Goal: Entertainment & Leisure: Consume media (video, audio)

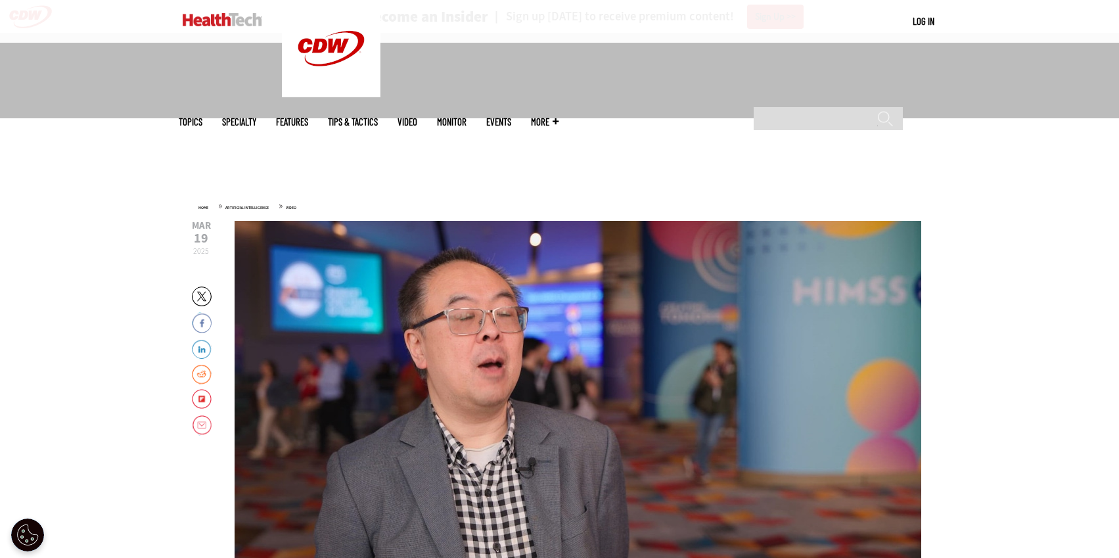
scroll to position [402, 0]
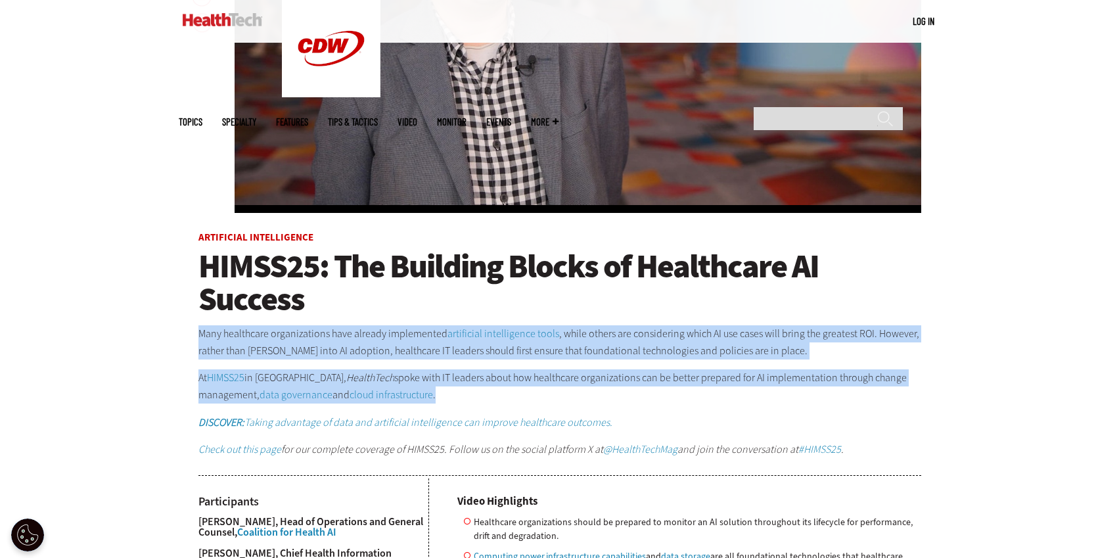
drag, startPoint x: 199, startPoint y: 334, endPoint x: 460, endPoint y: 392, distance: 267.2
click at [460, 392] on div "Many healthcare organizations have already implemented artificial intelligence …" at bounding box center [559, 391] width 723 height 133
copy div "Many healthcare organizations have already implemented artificial intelligence …"
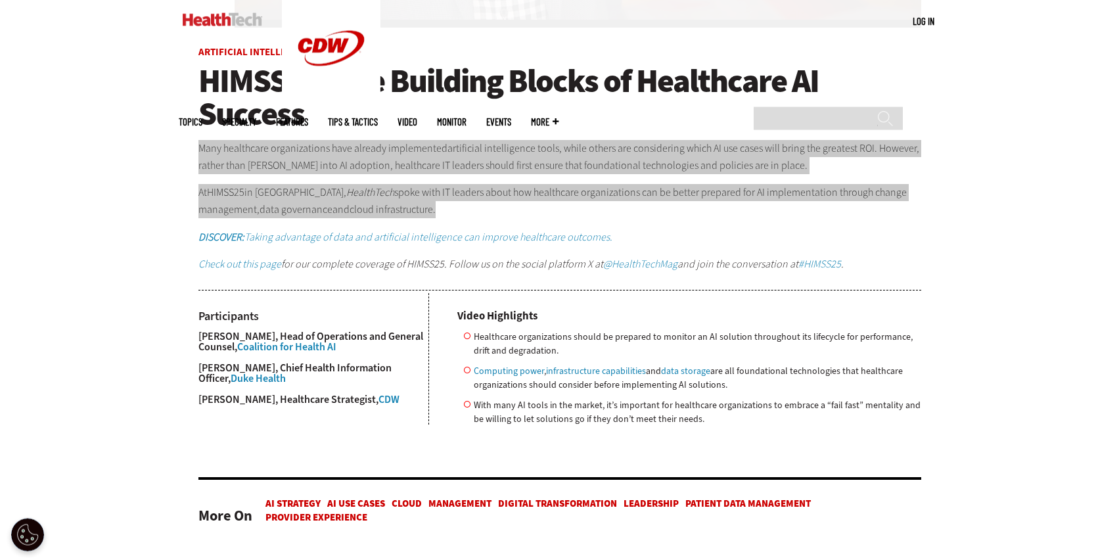
scroll to position [603, 0]
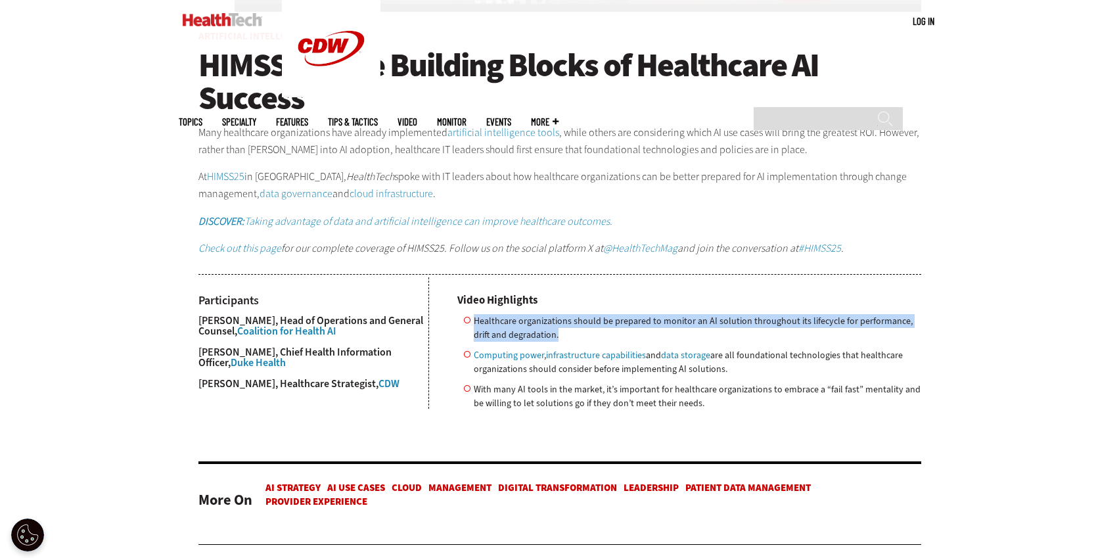
drag, startPoint x: 548, startPoint y: 328, endPoint x: 474, endPoint y: 322, distance: 74.5
click at [474, 322] on li "Healthcare organizations should be prepared to monitor an AI solution throughou…" at bounding box center [692, 328] width 457 height 28
copy li "Healthcare organizations should be prepared to monitor an AI solution throughou…"
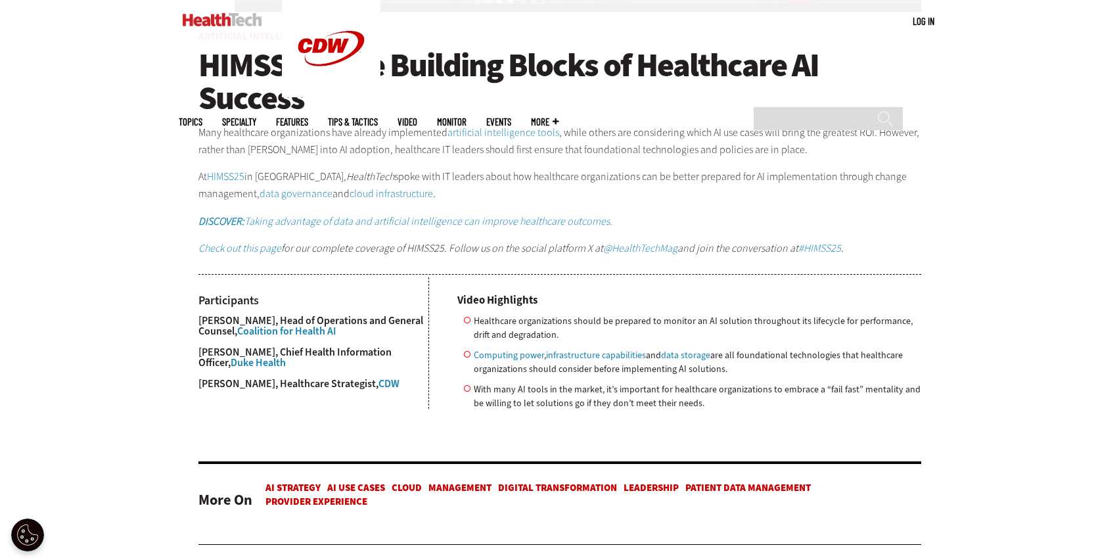
click at [538, 380] on ul "Healthcare organizations should be prepared to monitor an AI solution throughou…" at bounding box center [689, 362] width 464 height 96
click at [728, 371] on li "Computing power , infrastructure capabilities and data storage are all foundati…" at bounding box center [692, 362] width 457 height 28
click at [132, 109] on div "Become an Insider Sign up [DATE] to receive premium content! Sign Up MENU Log i…" at bounding box center [559, 313] width 1119 height 1833
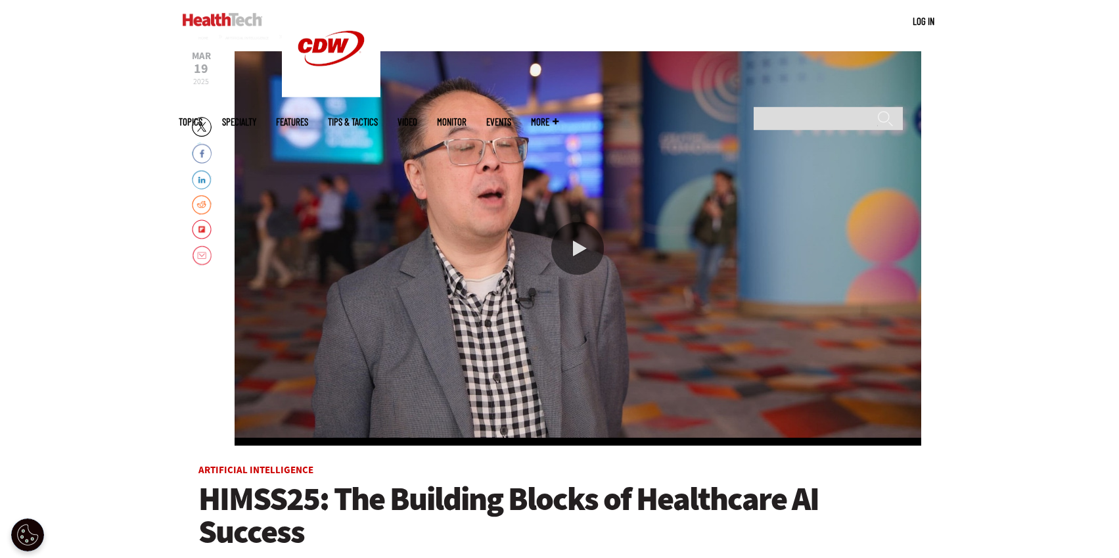
scroll to position [134, 0]
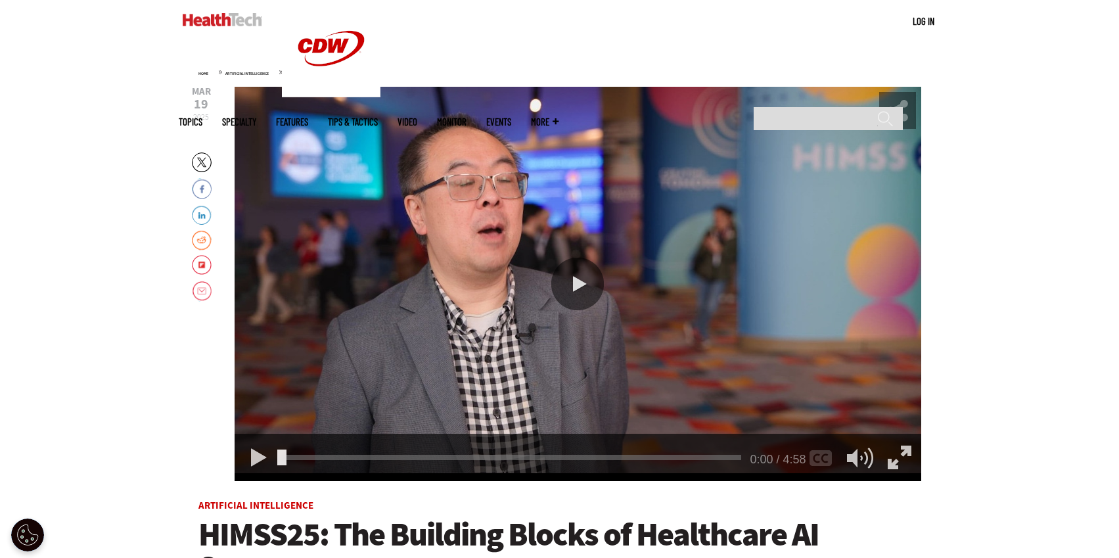
click at [577, 283] on div "Play or Pause Video" at bounding box center [577, 283] width 53 height 53
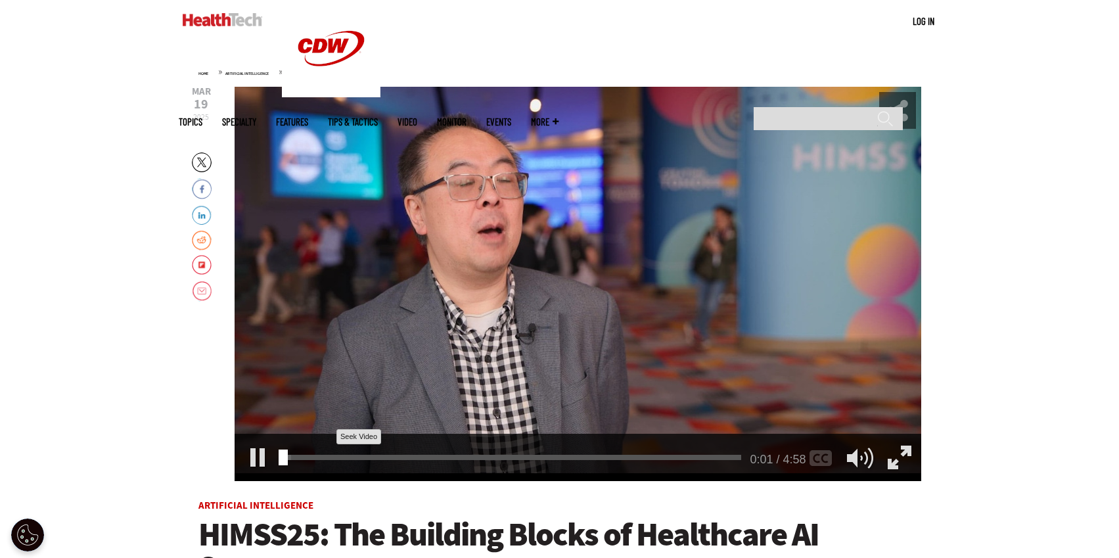
click at [323, 455] on div "0:01" at bounding box center [514, 455] width 464 height 1
click at [260, 459] on div "Pause" at bounding box center [258, 457] width 37 height 37
click at [259, 460] on div "Play" at bounding box center [258, 457] width 37 height 37
drag, startPoint x: 381, startPoint y: 458, endPoint x: 263, endPoint y: 456, distance: 117.6
click at [263, 456] on div "0:00 1:05 / 4:58 AUDIO [Original]" at bounding box center [577, 457] width 686 height 47
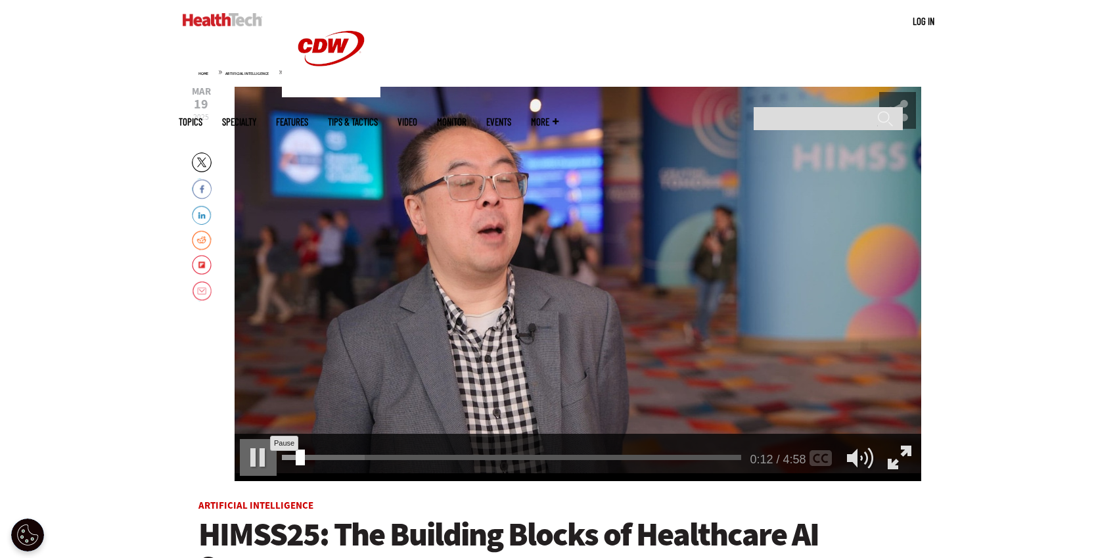
click at [257, 462] on div "Pause" at bounding box center [258, 457] width 37 height 37
click at [446, 455] on div "0:12" at bounding box center [514, 455] width 464 height 1
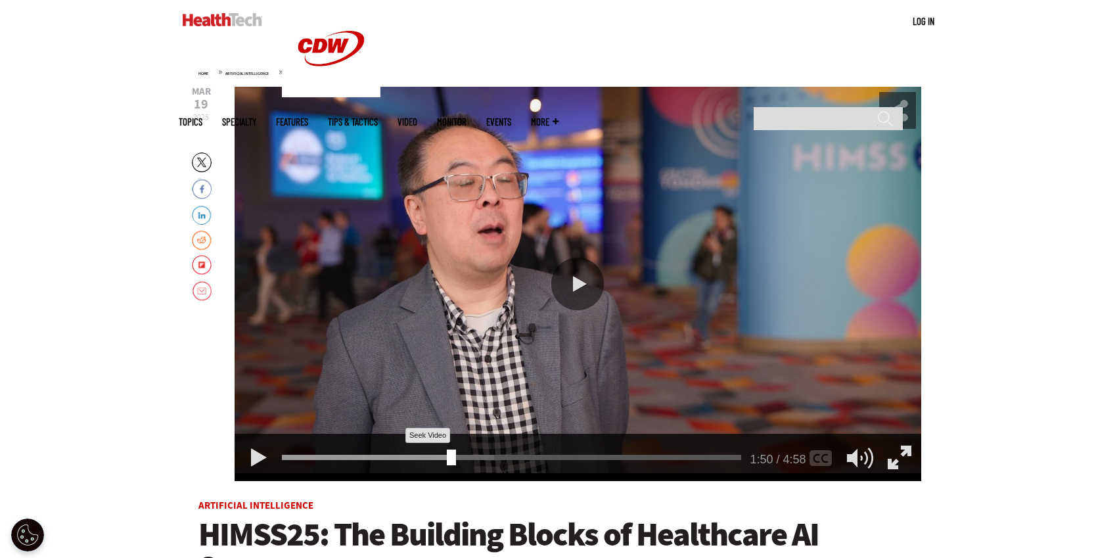
click at [392, 455] on div "1:50" at bounding box center [514, 455] width 464 height 1
click at [369, 456] on div "Video viewer" at bounding box center [340, 457] width 116 height 5
click at [349, 457] on div "Video viewer" at bounding box center [318, 457] width 73 height 5
click at [326, 458] on div "Video viewer" at bounding box center [318, 457] width 73 height 5
click at [418, 455] on div "0:32" at bounding box center [514, 455] width 464 height 1
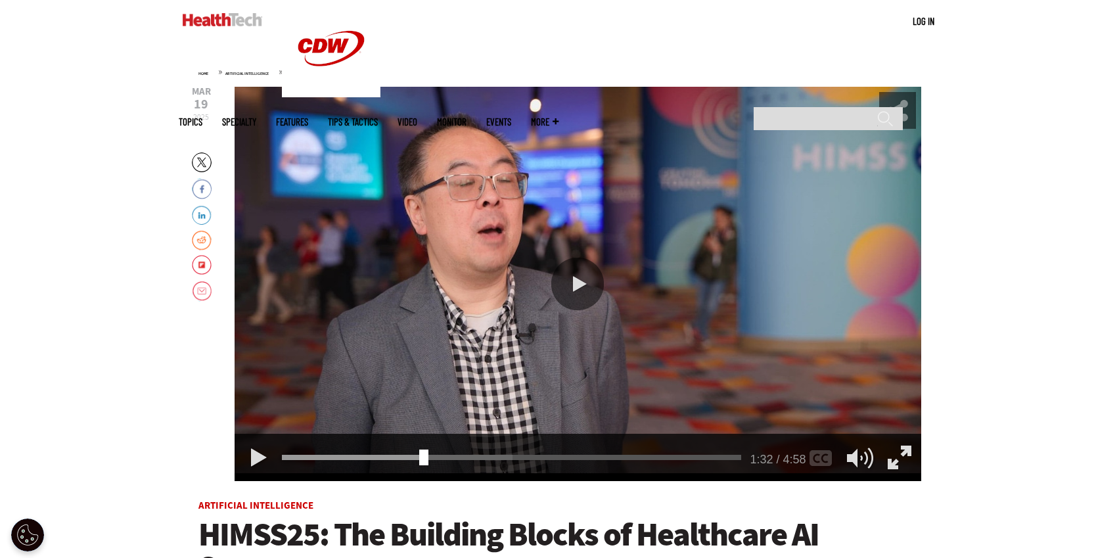
click at [389, 454] on div "1:32 1:32 / 4:58 AUDIO [Original]" at bounding box center [577, 457] width 686 height 47
drag, startPoint x: 420, startPoint y: 453, endPoint x: 384, endPoint y: 455, distance: 36.8
click at [388, 455] on div "Seek Video" at bounding box center [392, 457] width 9 height 16
click at [375, 457] on div "Video viewer" at bounding box center [331, 457] width 99 height 5
click at [366, 455] on div "1:04" at bounding box center [514, 455] width 464 height 1
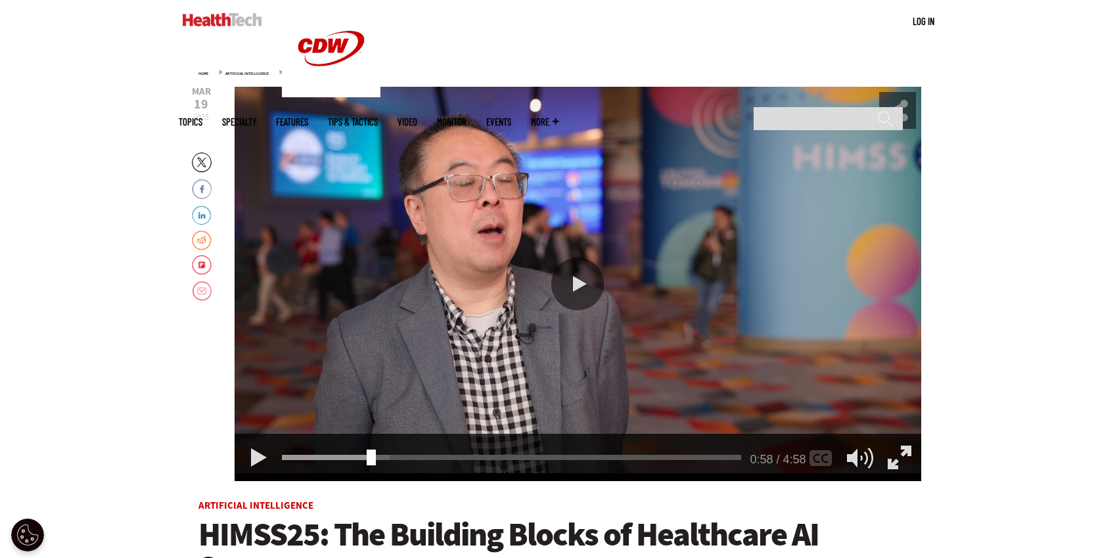
click at [383, 460] on div "0:58 0:58 / 4:58 AUDIO [Original]" at bounding box center [577, 457] width 686 height 47
click at [384, 455] on div "0:58" at bounding box center [514, 455] width 464 height 1
click at [370, 455] on div "Video viewer" at bounding box center [336, 457] width 108 height 5
click at [390, 455] on div "1:00" at bounding box center [514, 455] width 464 height 1
click at [403, 455] on div "1:13" at bounding box center [514, 455] width 464 height 1
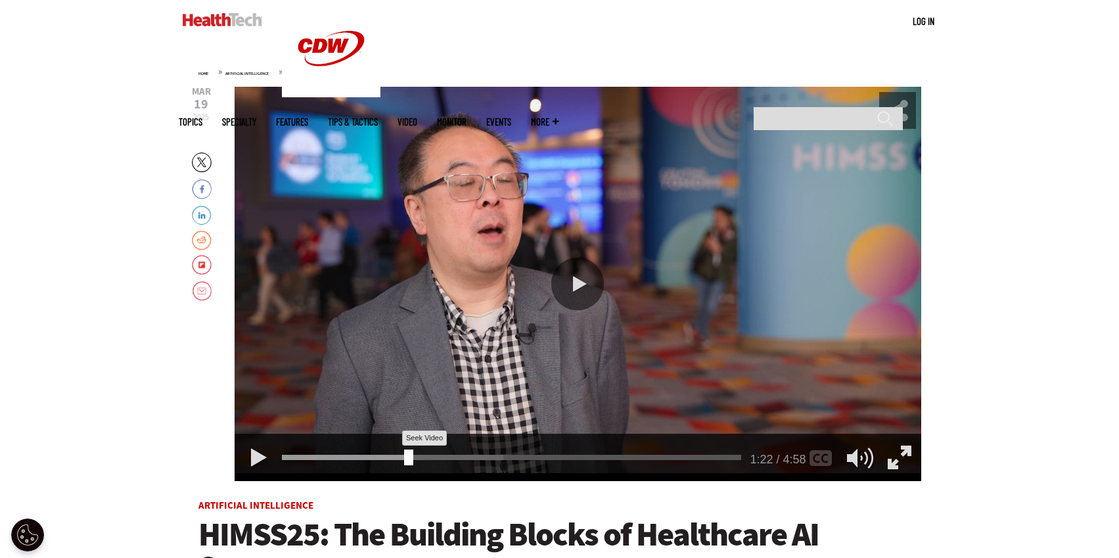
drag, startPoint x: 403, startPoint y: 457, endPoint x: 389, endPoint y: 457, distance: 14.5
click at [389, 457] on div "Video viewer" at bounding box center [345, 457] width 127 height 5
drag, startPoint x: 409, startPoint y: 455, endPoint x: 385, endPoint y: 457, distance: 23.7
click at [385, 457] on div "Seek Video" at bounding box center [384, 457] width 9 height 16
click at [256, 458] on div "Play" at bounding box center [258, 457] width 37 height 37
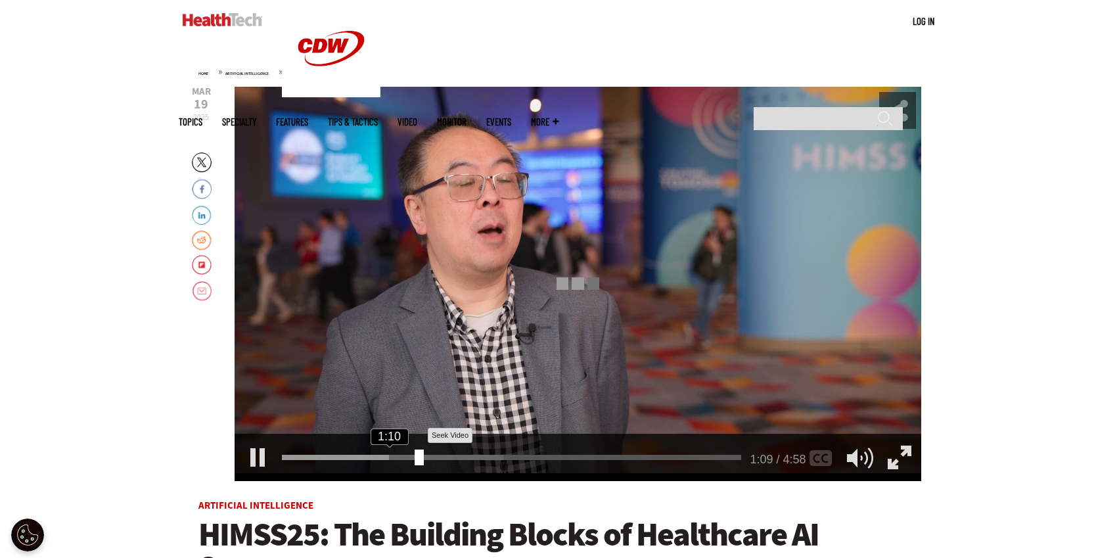
click at [414, 455] on div "1:10" at bounding box center [514, 455] width 464 height 1
click at [248, 465] on div "Pause" at bounding box center [258, 457] width 37 height 37
click at [449, 455] on div "1:30" at bounding box center [514, 455] width 464 height 1
click at [476, 455] on div "2:10" at bounding box center [514, 455] width 464 height 1
click at [502, 455] on div "2:10" at bounding box center [514, 455] width 464 height 1
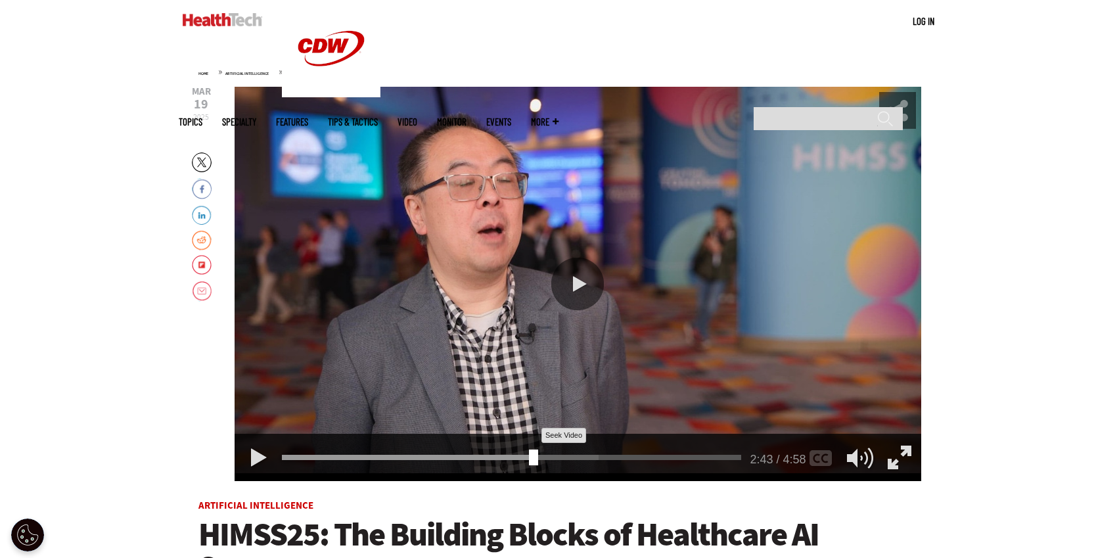
click at [528, 455] on div "2:43" at bounding box center [514, 455] width 464 height 1
click at [556, 454] on div "2:43 2:43 / 4:58 AUDIO [Original]" at bounding box center [577, 457] width 686 height 47
click at [552, 455] on div "2:59" at bounding box center [514, 455] width 464 height 1
click at [583, 455] on div "3:18" at bounding box center [514, 455] width 464 height 1
click at [605, 455] on div "3:18" at bounding box center [514, 455] width 464 height 1
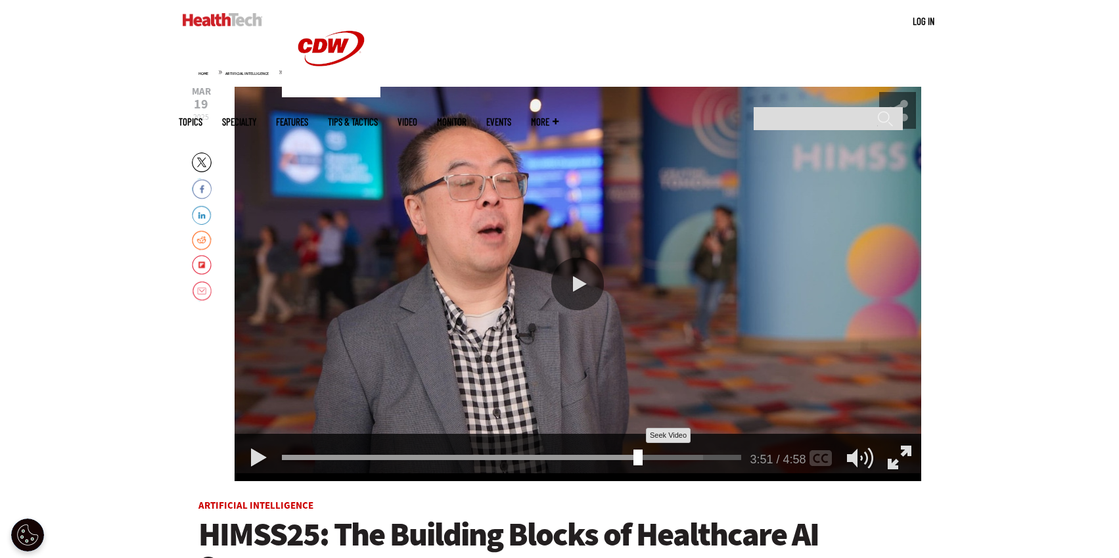
click at [633, 455] on div "3:51" at bounding box center [514, 455] width 464 height 1
click at [658, 455] on div "4:08" at bounding box center [514, 455] width 464 height 1
click at [690, 455] on div "4:28" at bounding box center [514, 455] width 464 height 1
